Goal: Check status: Check status

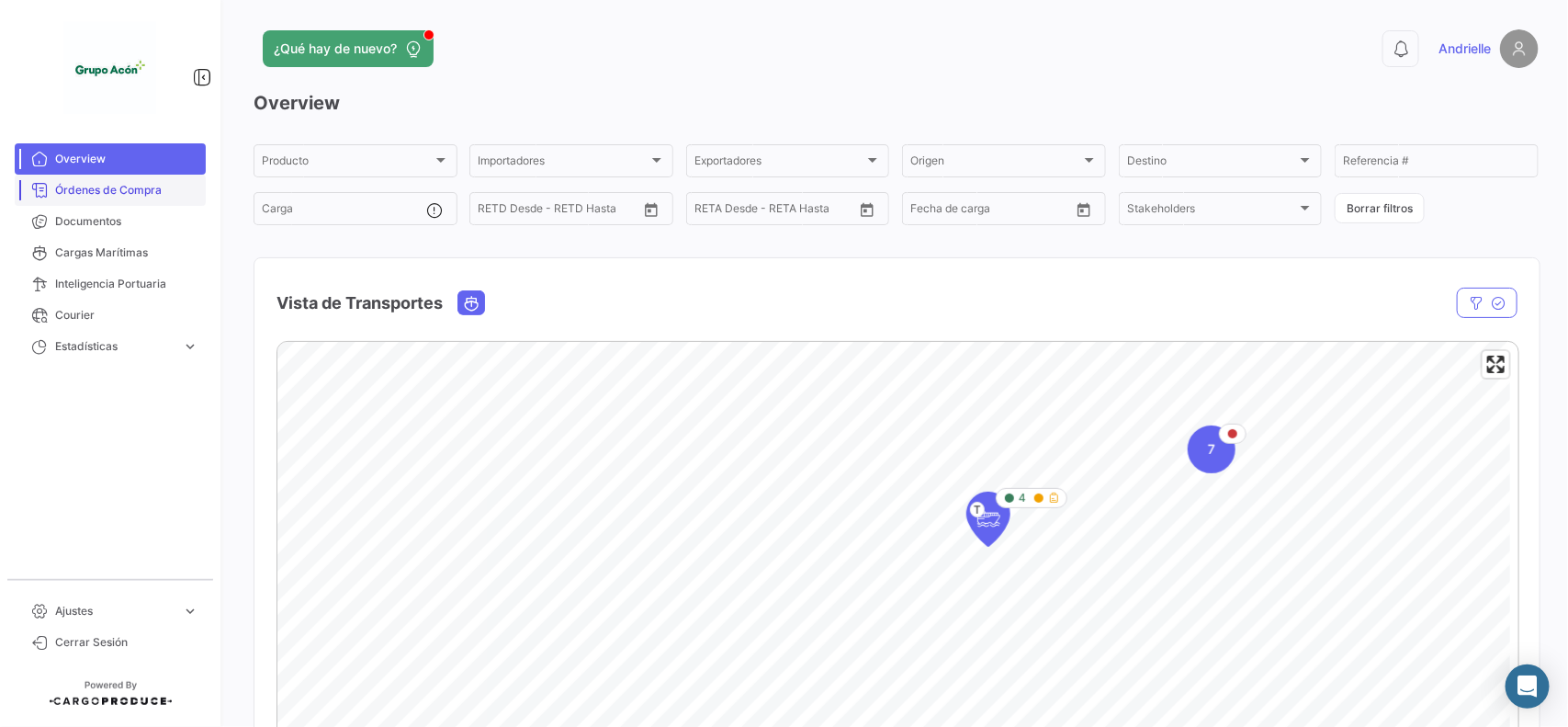
click at [98, 190] on span "Órdenes de Compra" at bounding box center [127, 190] width 144 height 17
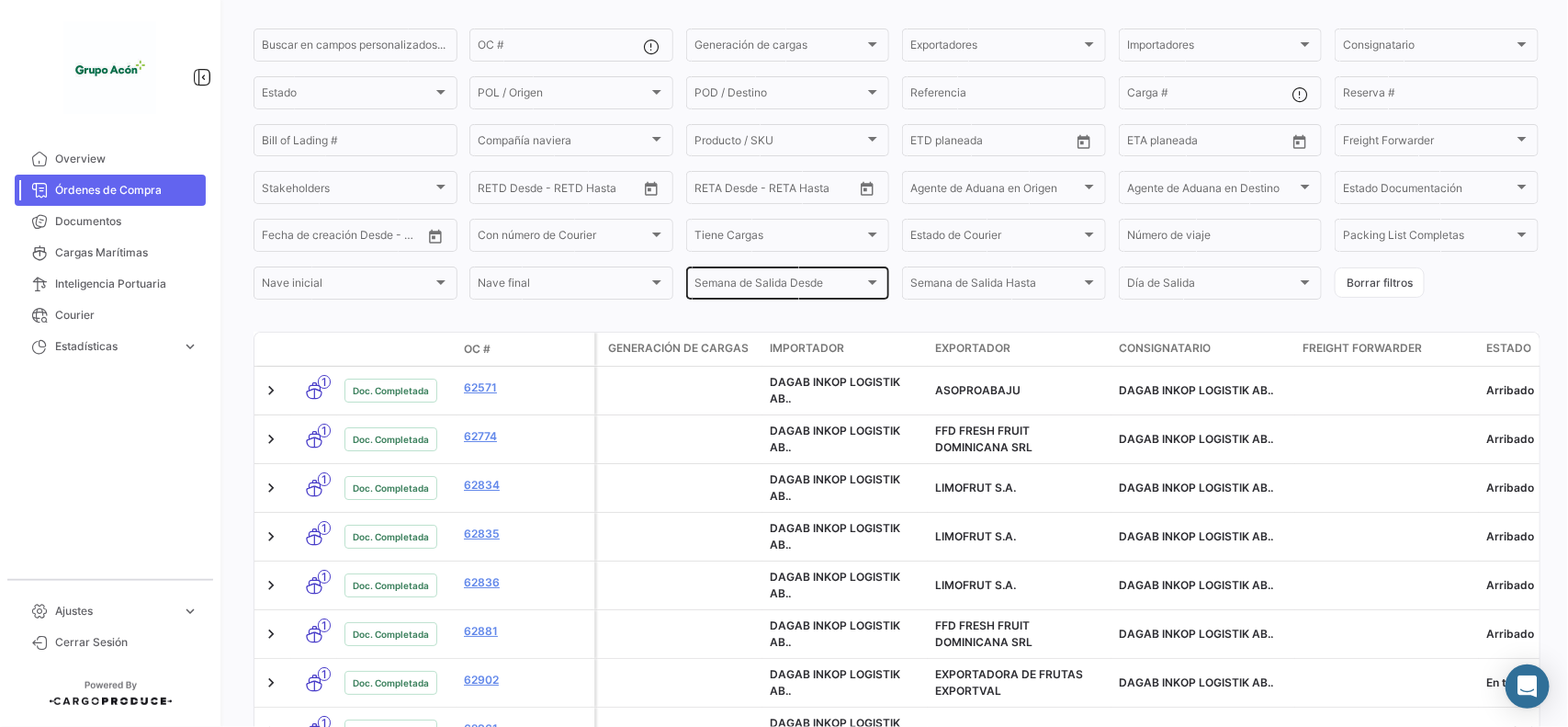
scroll to position [345, 0]
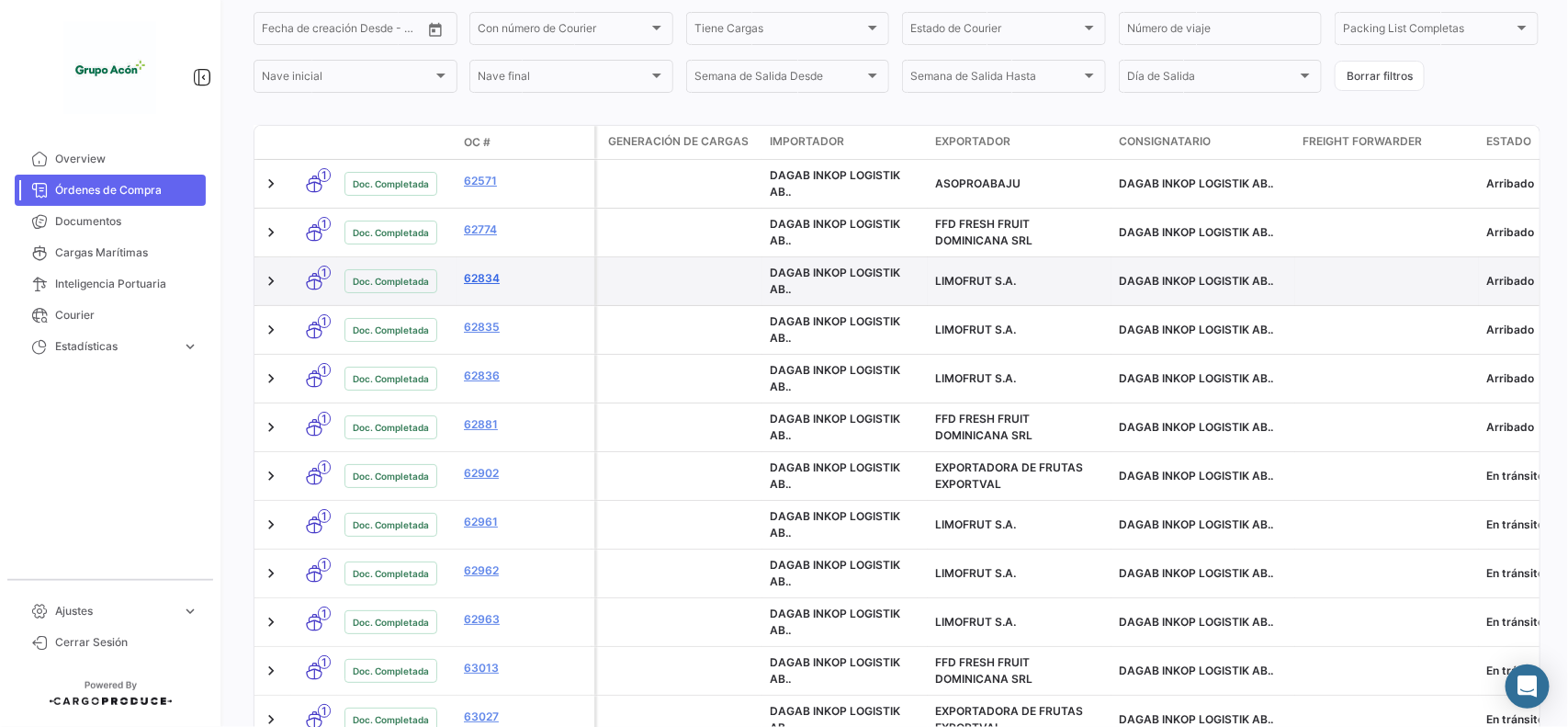
click at [480, 276] on link "62834" at bounding box center [525, 279] width 123 height 17
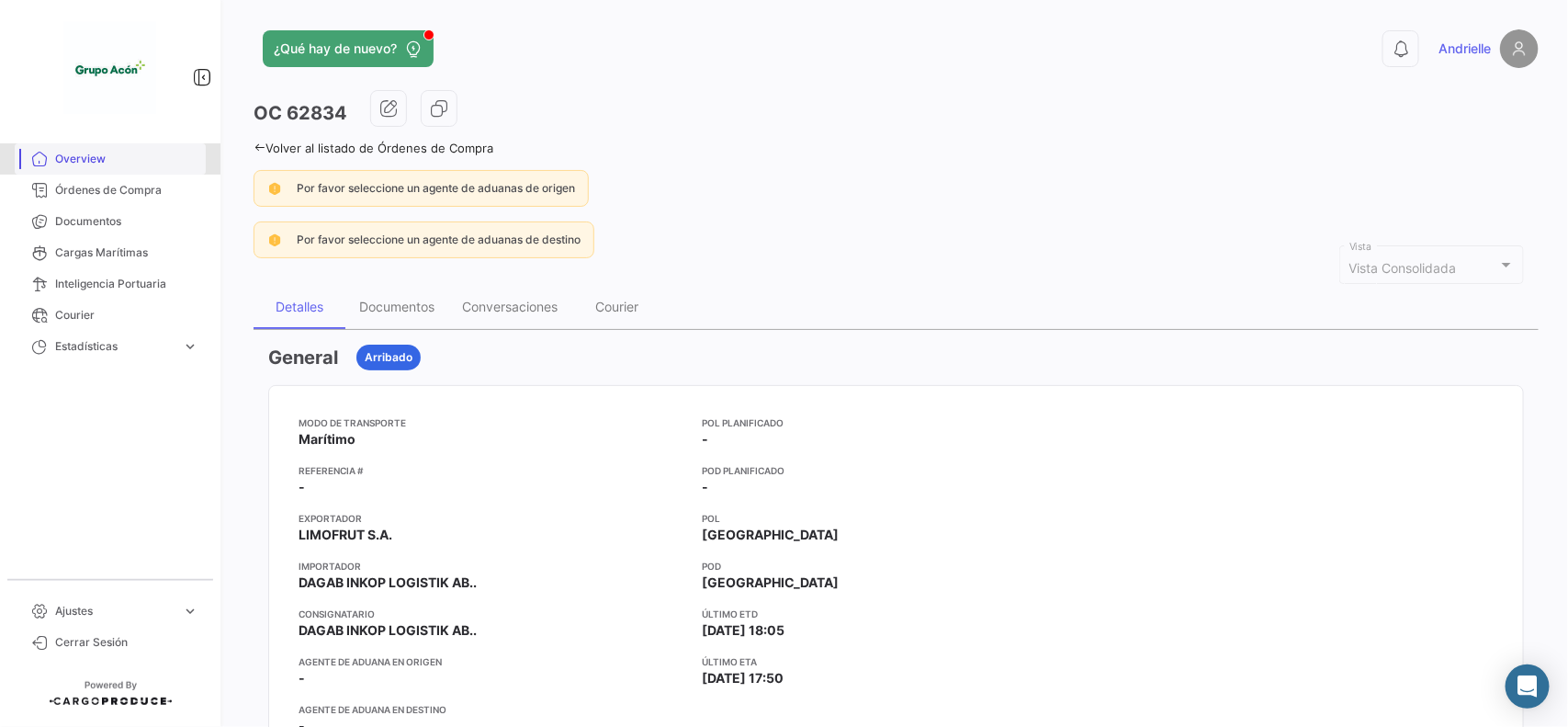
click at [101, 167] on link "Overview" at bounding box center [110, 159] width 191 height 31
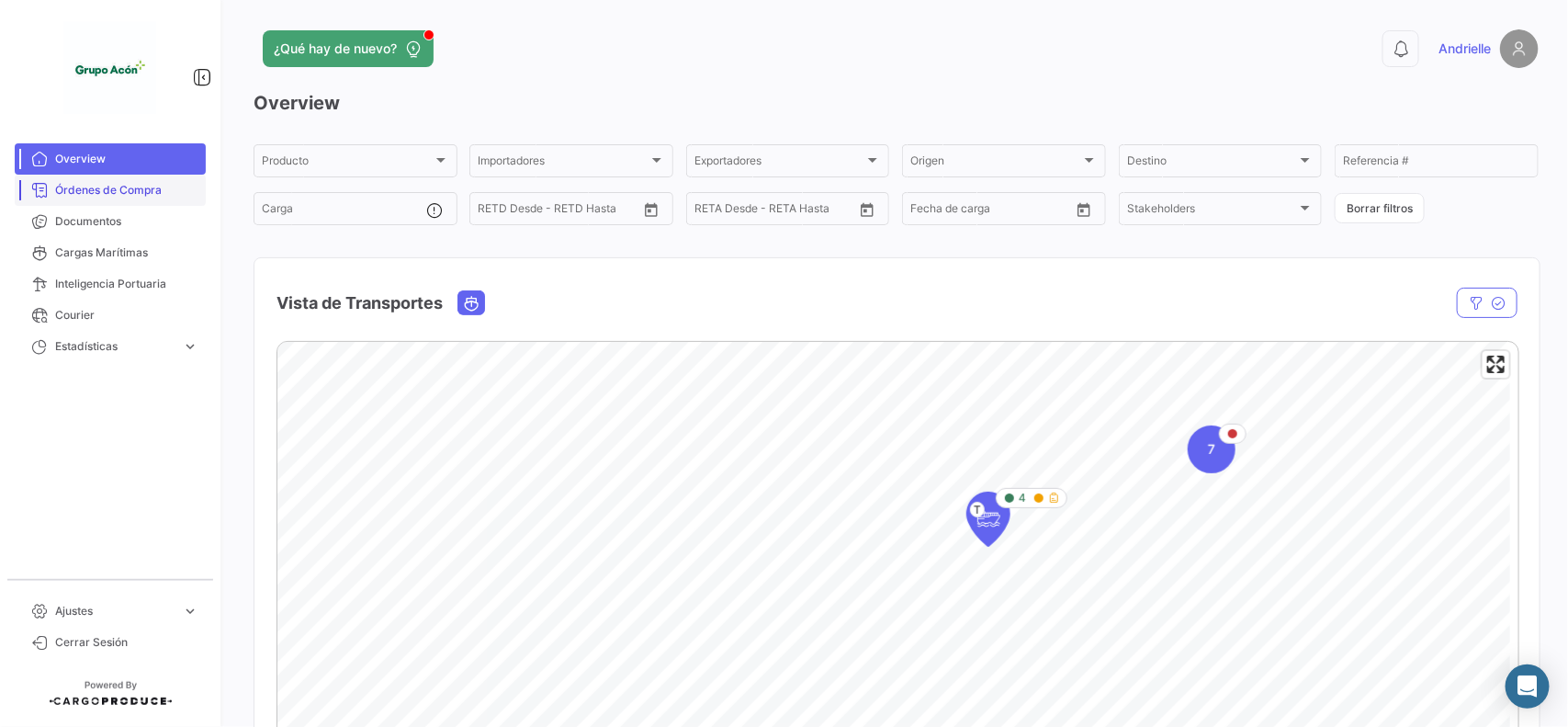
click at [94, 187] on span "Órdenes de Compra" at bounding box center [127, 190] width 144 height 17
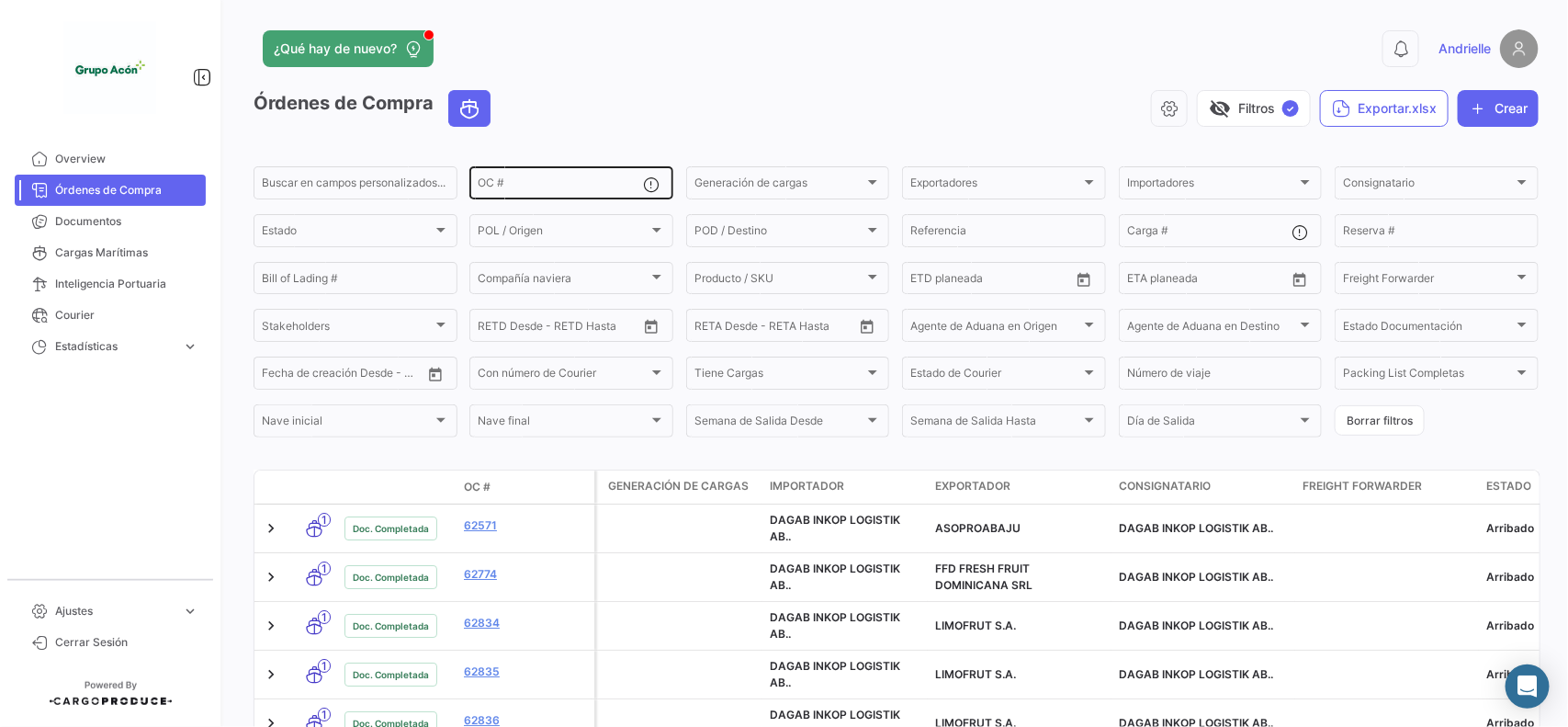
click at [491, 187] on input "OC #" at bounding box center [560, 185] width 166 height 13
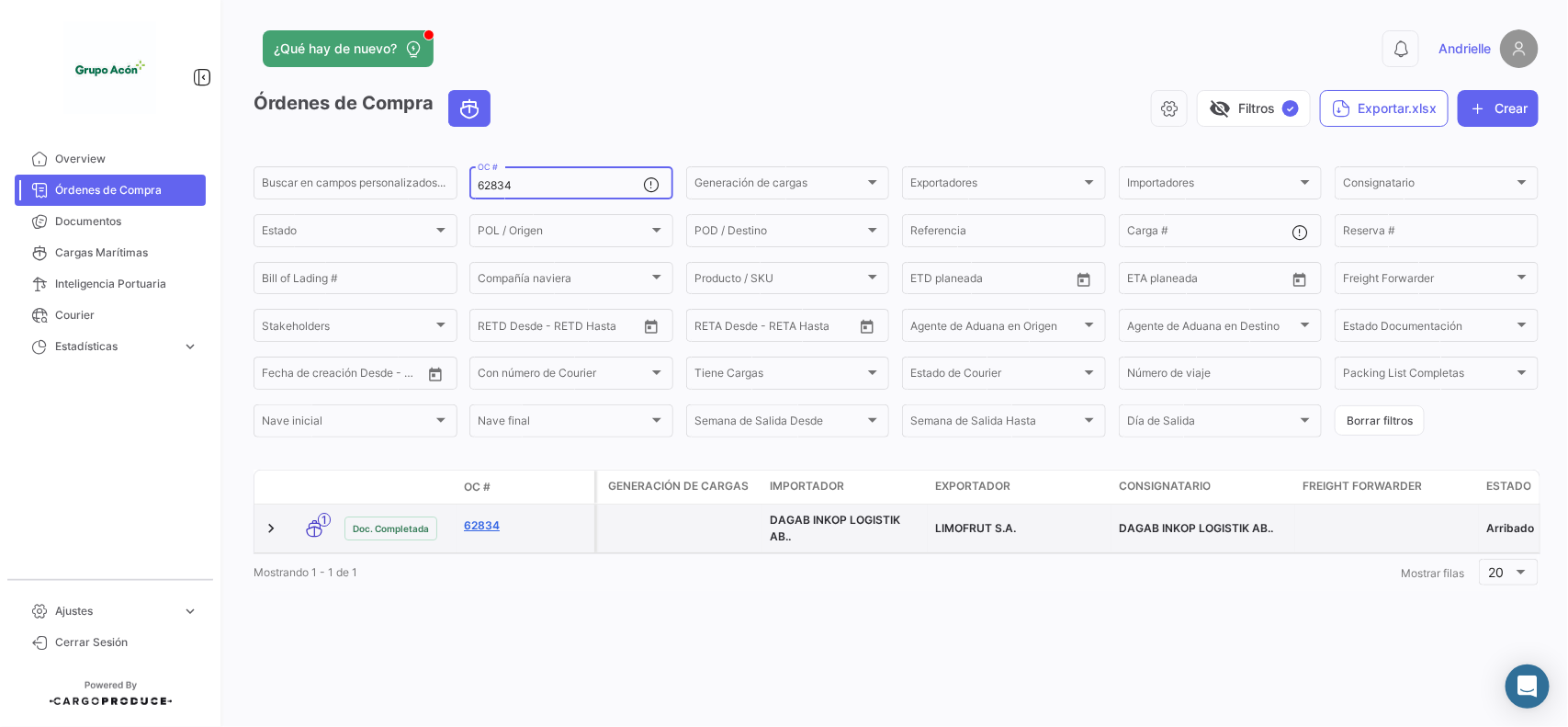
type input "62834"
click at [492, 530] on link "62834" at bounding box center [525, 525] width 123 height 17
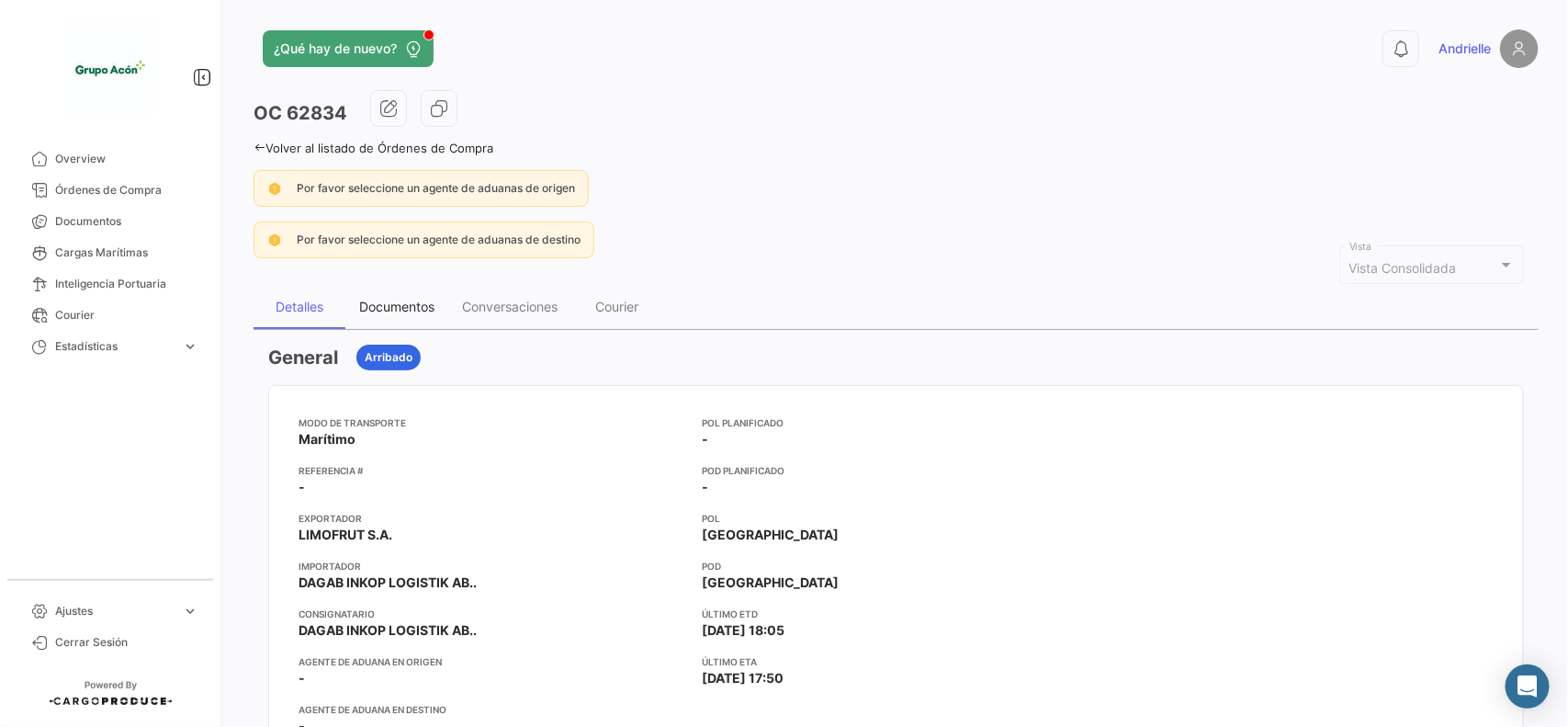
click at [408, 313] on div "Documentos" at bounding box center [396, 307] width 75 height 16
